Goal: Check status: Check status

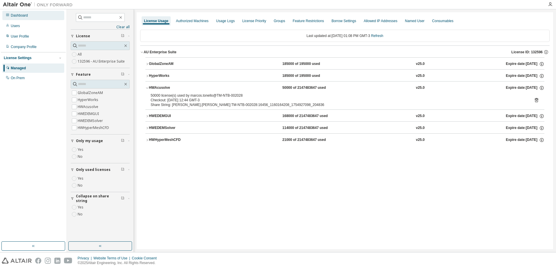
click at [15, 16] on div "Dashboard" at bounding box center [19, 15] width 17 height 5
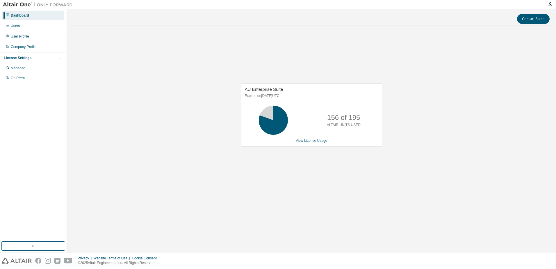
click at [314, 141] on link "View License Usage" at bounding box center [312, 141] width 32 height 4
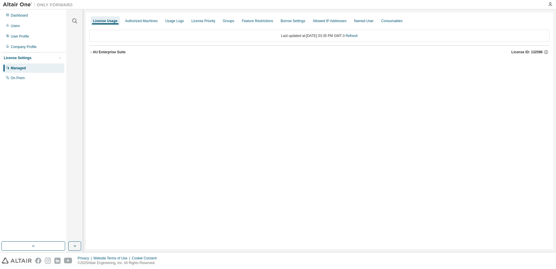
click at [118, 52] on div "AU Enterprise Suite" at bounding box center [109, 52] width 33 height 5
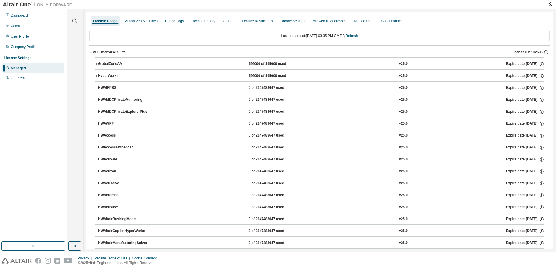
click at [118, 52] on div "AU Enterprise Suite" at bounding box center [109, 52] width 33 height 5
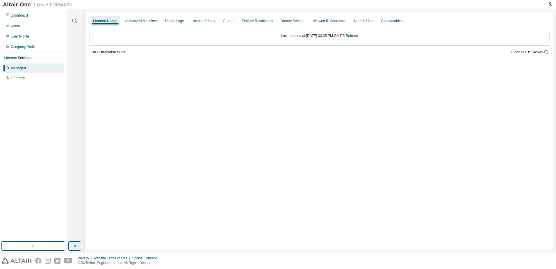
click at [70, 247] on button "button" at bounding box center [74, 245] width 13 height 9
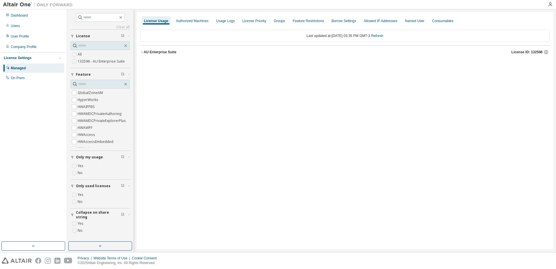
click at [81, 194] on label "Yes" at bounding box center [81, 194] width 7 height 7
click at [155, 54] on div "AU Enterprise Suite" at bounding box center [160, 52] width 33 height 5
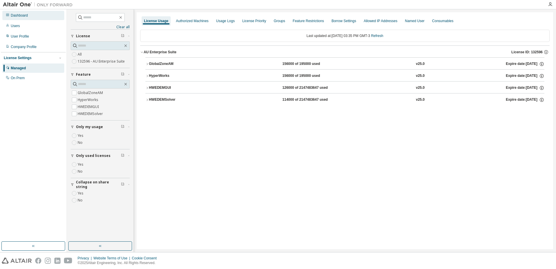
click at [33, 17] on div "Dashboard" at bounding box center [33, 15] width 62 height 9
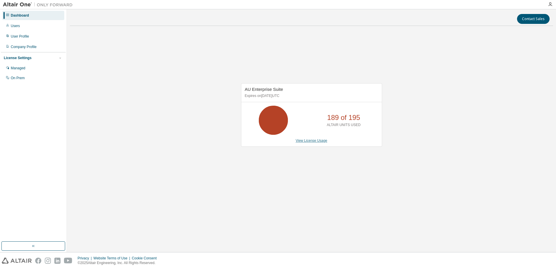
click at [305, 142] on link "View License Usage" at bounding box center [312, 141] width 32 height 4
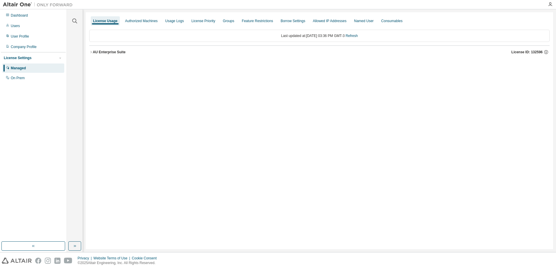
click at [105, 53] on div "AU Enterprise Suite" at bounding box center [109, 52] width 33 height 5
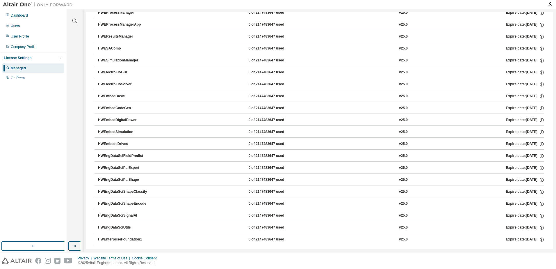
scroll to position [757, 0]
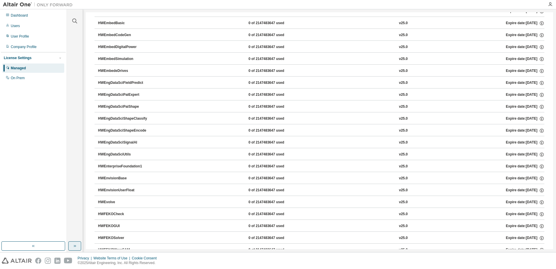
click at [74, 242] on button "button" at bounding box center [74, 245] width 13 height 9
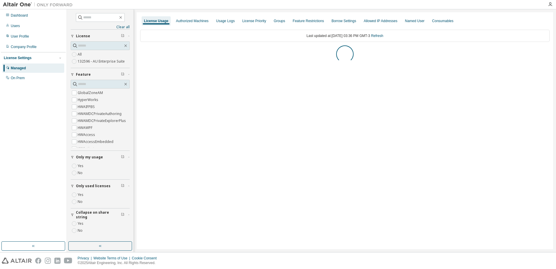
scroll to position [0, 0]
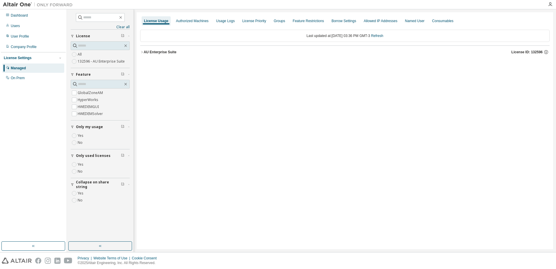
click at [168, 55] on button "AU Enterprise Suite License ID: 132596" at bounding box center [345, 52] width 410 height 13
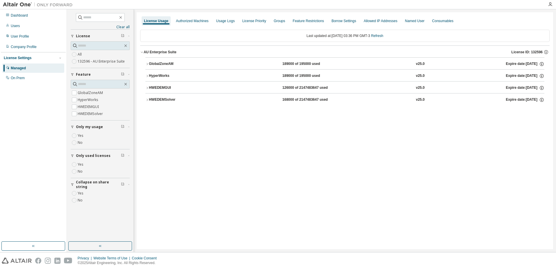
click at [171, 74] on div "HyperWorks" at bounding box center [175, 75] width 52 height 5
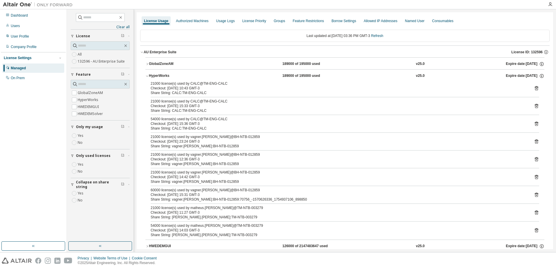
scroll to position [25, 0]
